Goal: Navigation & Orientation: Find specific page/section

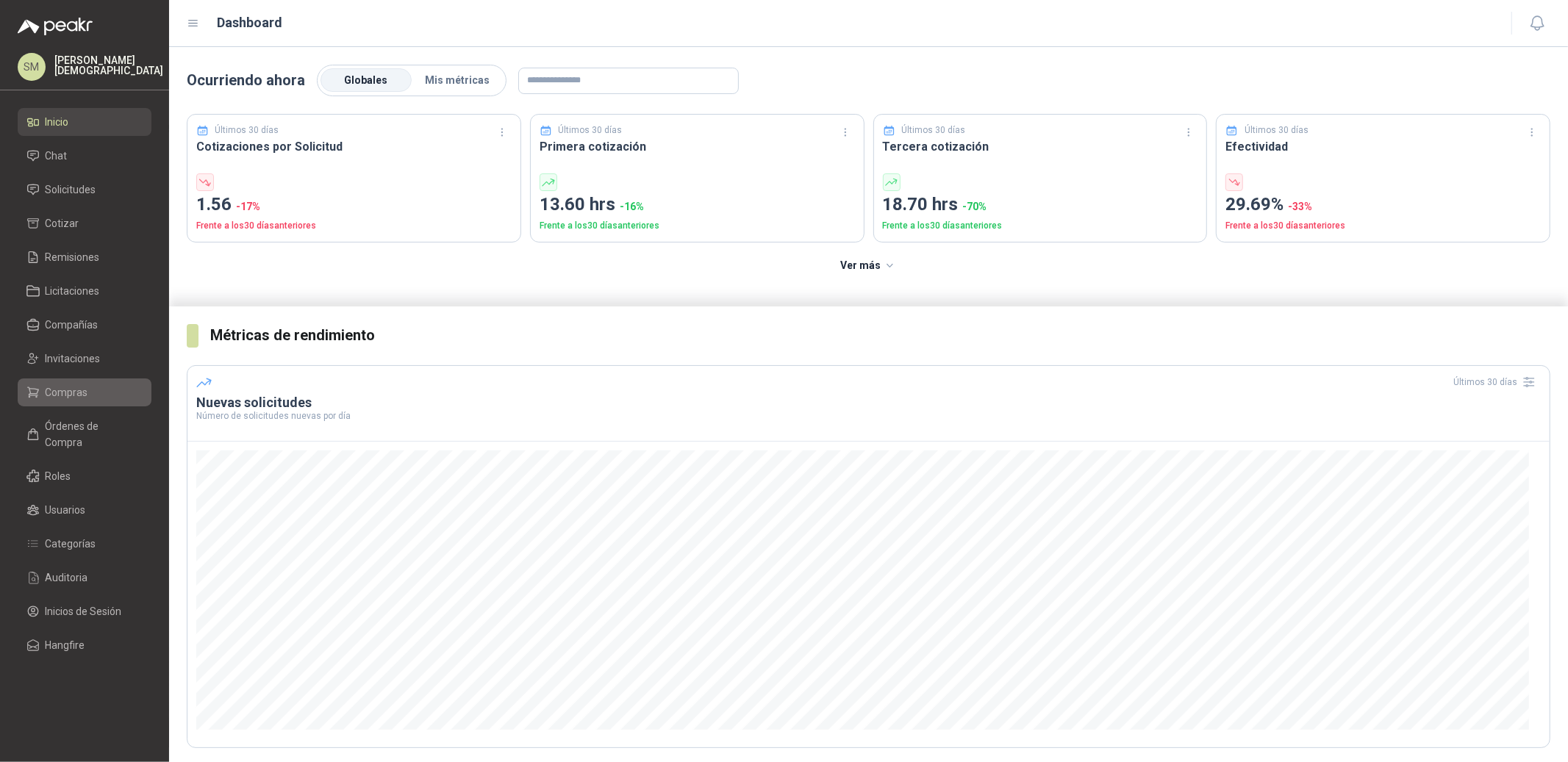
click at [73, 397] on span "Compras" at bounding box center [67, 392] width 42 height 16
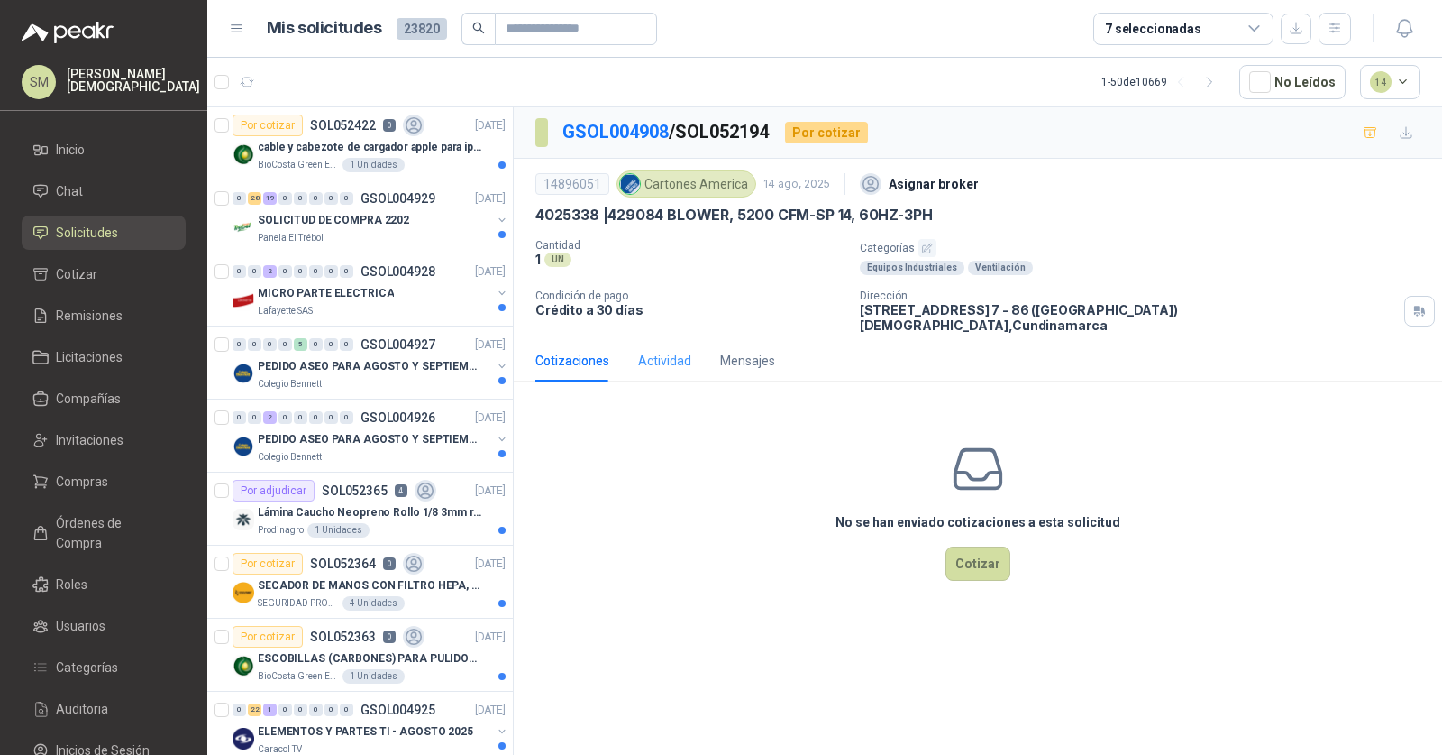
click at [655, 340] on div "Actividad" at bounding box center [664, 360] width 53 height 41
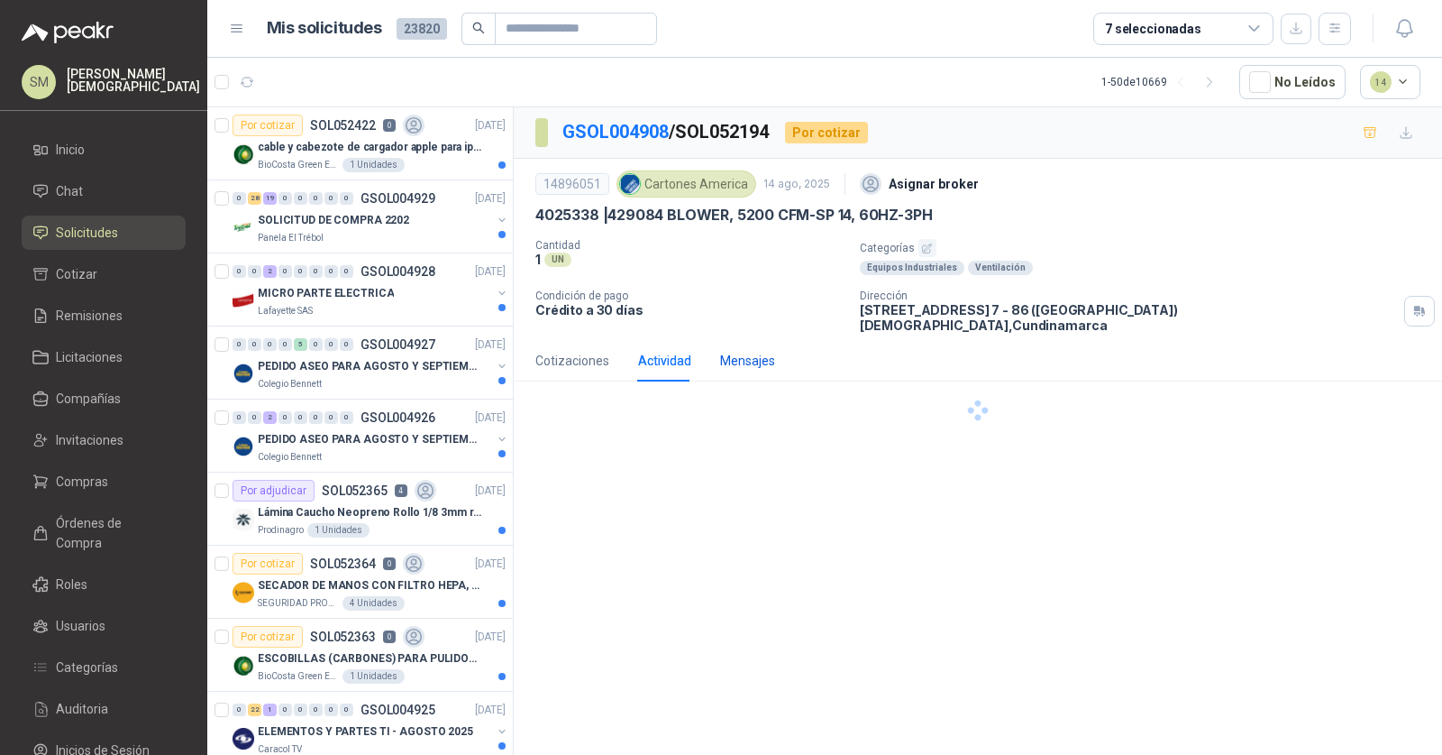
click at [748, 351] on div "Mensajes" at bounding box center [747, 361] width 55 height 20
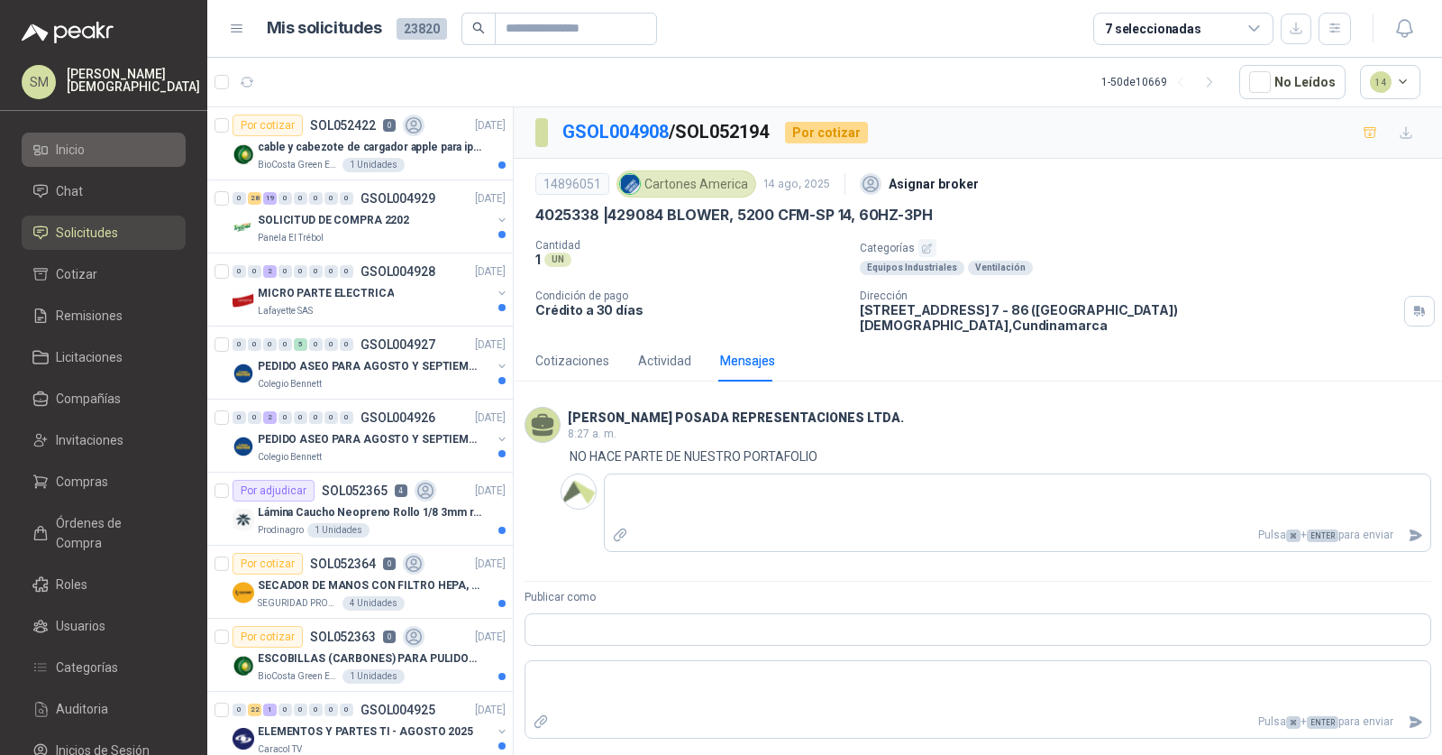
click at [67, 151] on span "Inicio" at bounding box center [70, 150] width 29 height 20
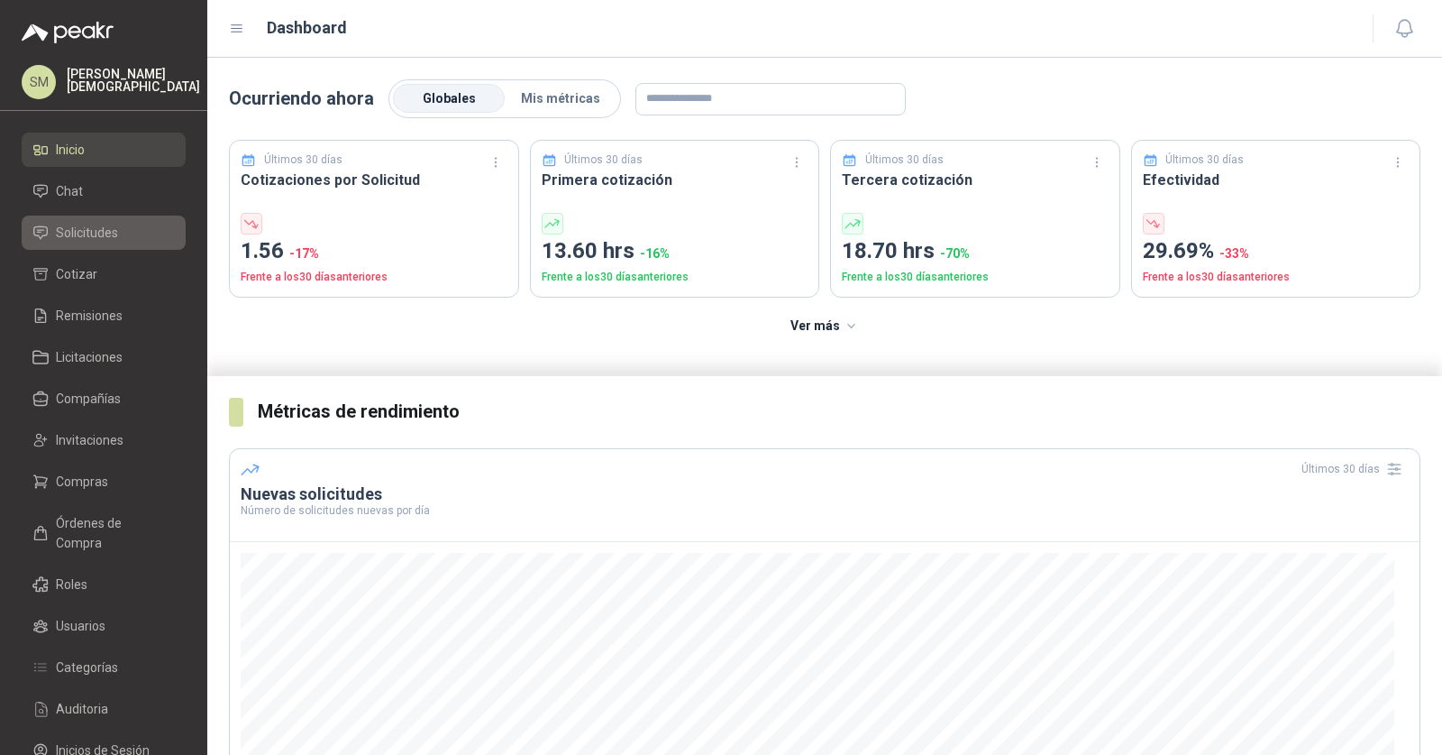
click at [67, 227] on span "Solicitudes" at bounding box center [87, 233] width 62 height 20
